Goal: Task Accomplishment & Management: Manage account settings

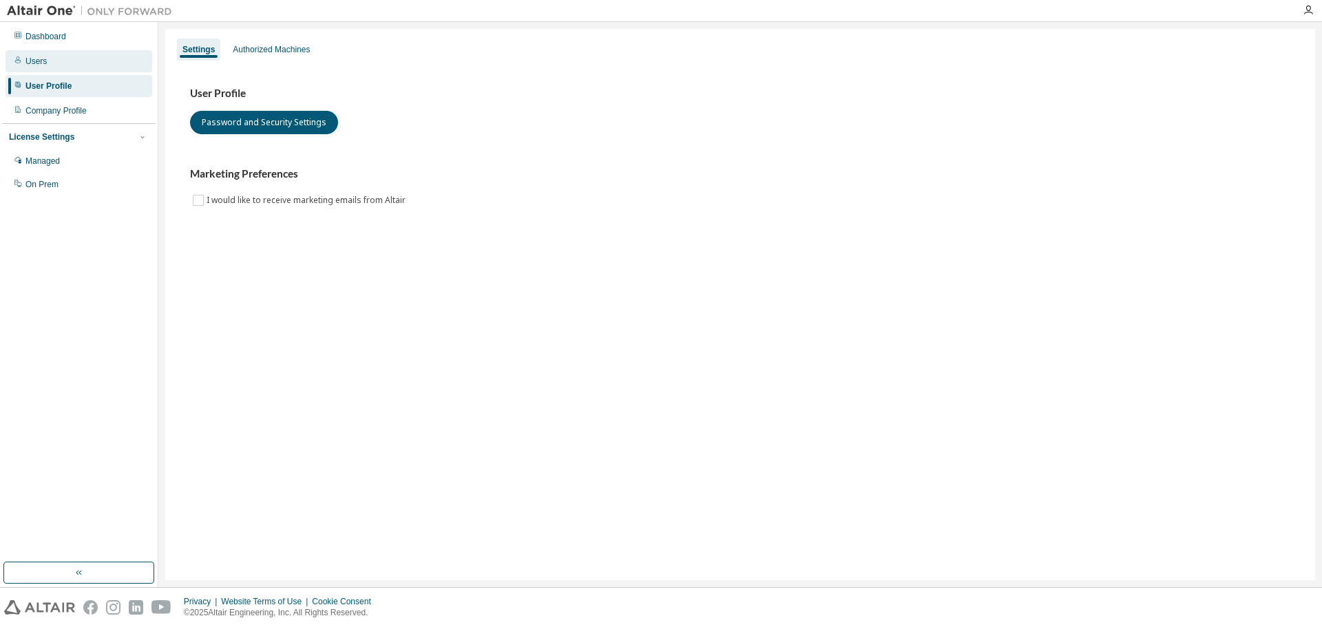
click at [72, 64] on div "Users" at bounding box center [79, 61] width 147 height 22
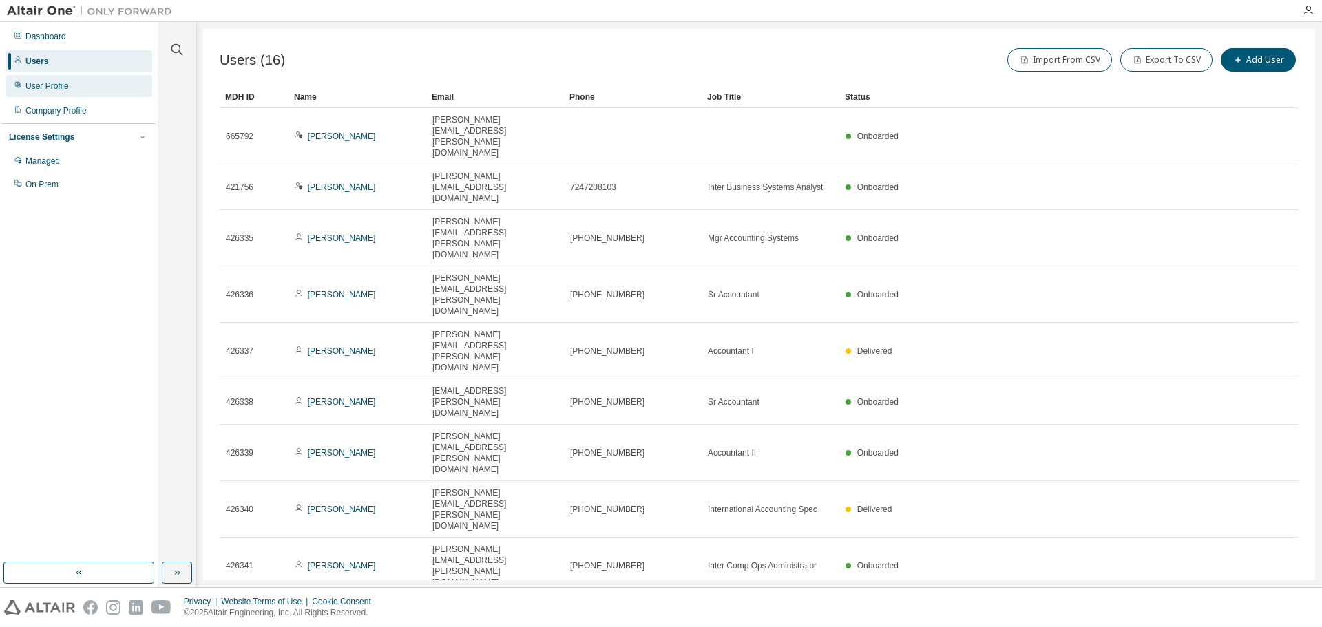
click at [64, 86] on div "User Profile" at bounding box center [46, 86] width 43 height 11
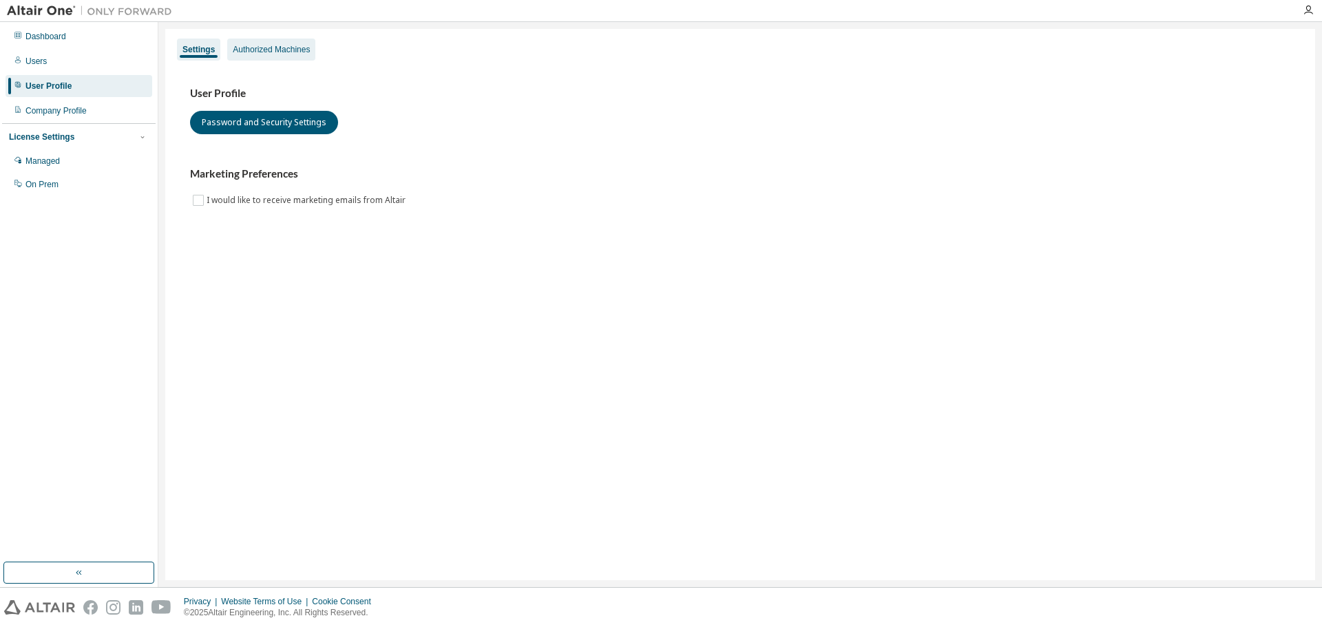
click at [284, 43] on div "Authorized Machines" at bounding box center [271, 50] width 88 height 22
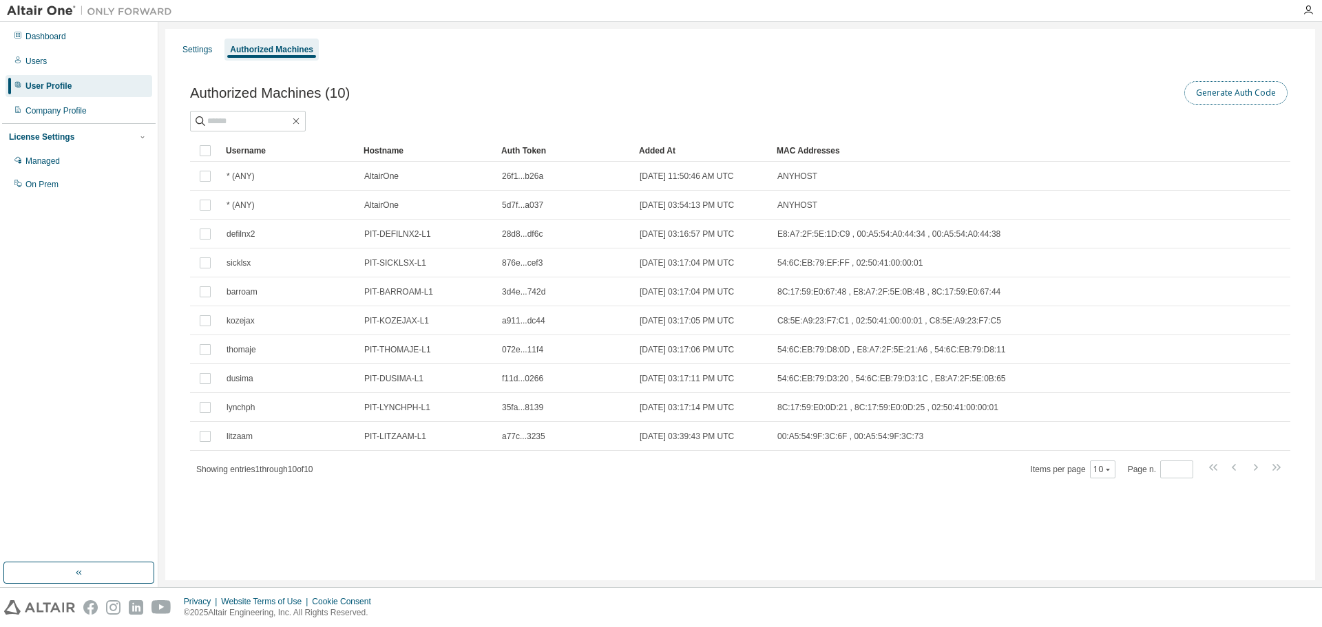
click at [1230, 96] on button "Generate Auth Code" at bounding box center [1235, 92] width 103 height 23
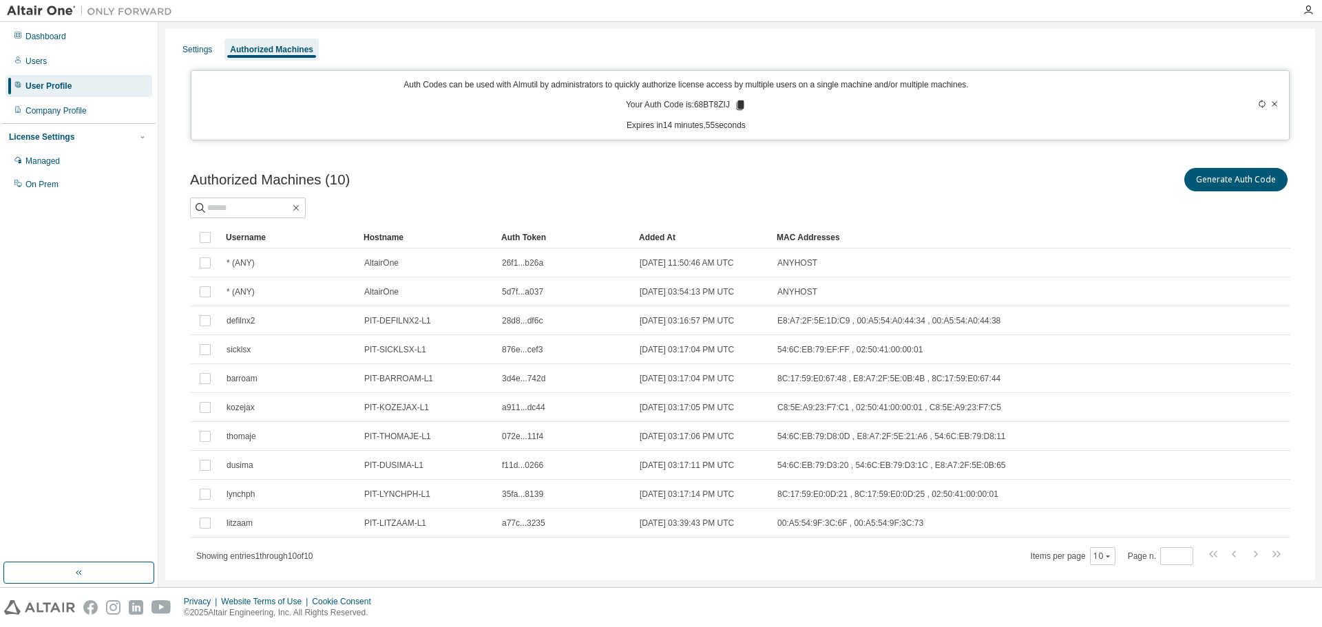
click at [704, 107] on p "Your Auth Code is: 68BT8ZIJ" at bounding box center [686, 105] width 120 height 12
copy p "68BT8ZIJ"
